Goal: Transaction & Acquisition: Purchase product/service

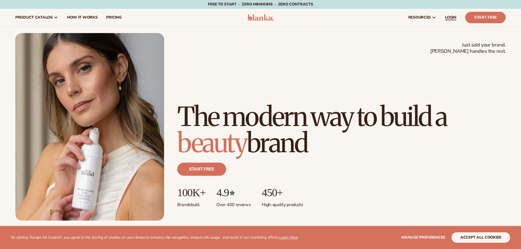
click at [448, 17] on span "LOGIN" at bounding box center [450, 17] width 11 height 4
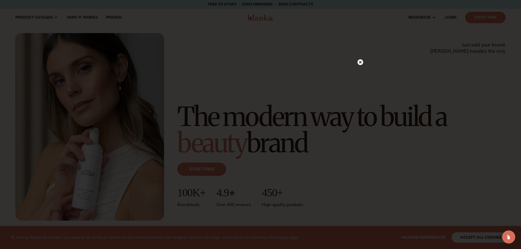
click at [360, 61] on icon at bounding box center [360, 62] width 6 height 6
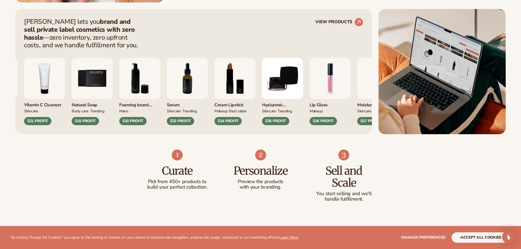
scroll to position [219, 0]
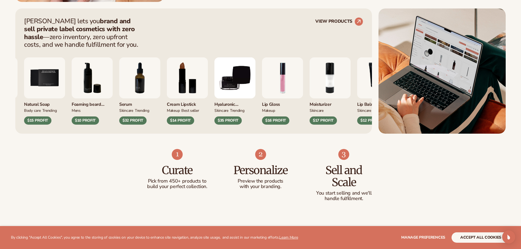
click at [147, 79] on img "7 / 9" at bounding box center [139, 77] width 41 height 41
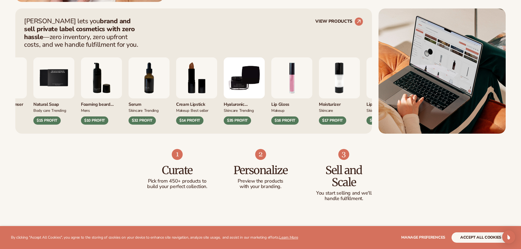
click at [148, 79] on img "7 / 9" at bounding box center [148, 77] width 41 height 41
click at [144, 122] on div "$32 PROFIT" at bounding box center [141, 120] width 27 height 8
